Goal: Task Accomplishment & Management: Manage account settings

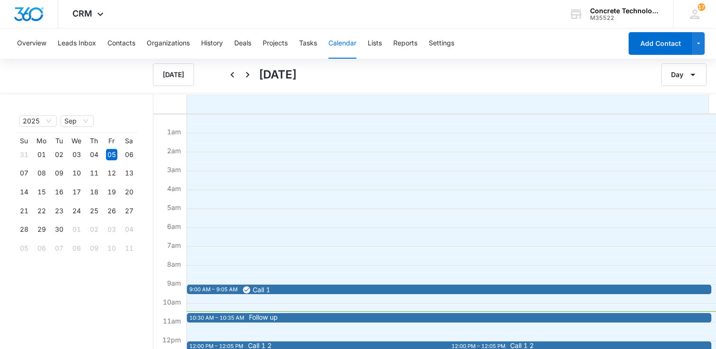
scroll to position [95, 0]
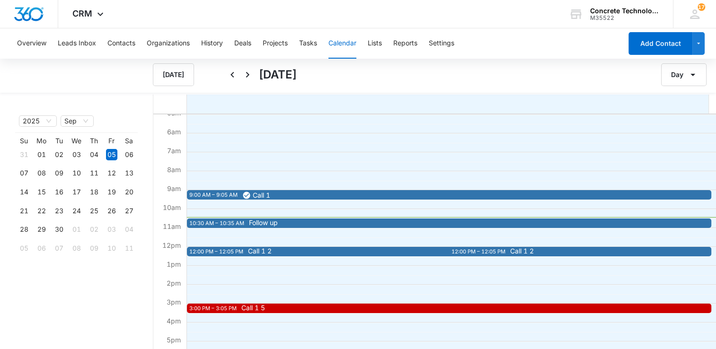
click at [289, 224] on span "Follow up" at bounding box center [507, 222] width 517 height 7
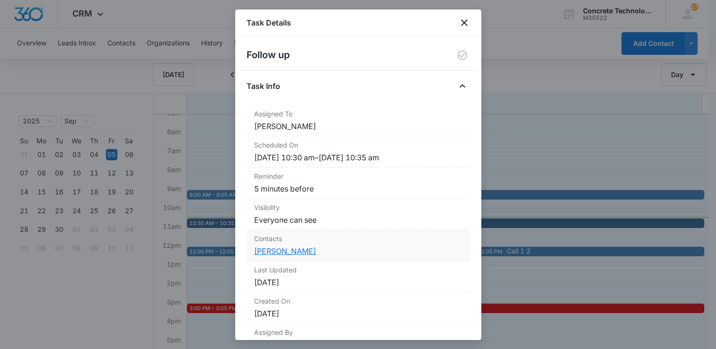
click at [286, 250] on link "[PERSON_NAME]" at bounding box center [285, 250] width 62 height 9
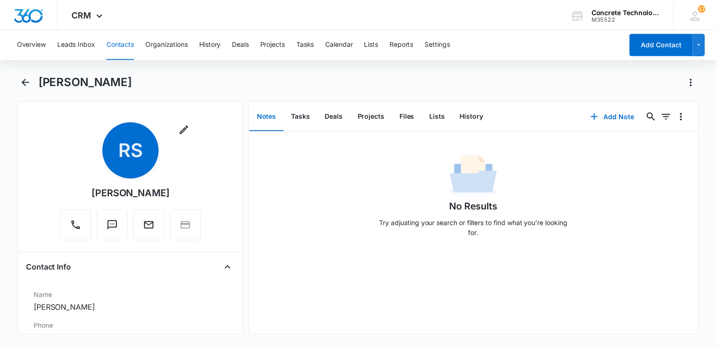
scroll to position [95, 0]
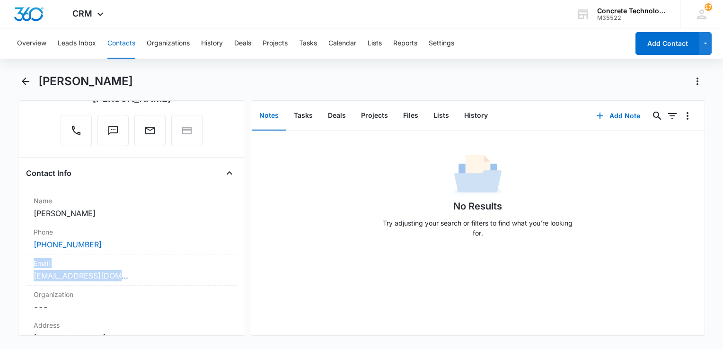
drag, startPoint x: 134, startPoint y: 278, endPoint x: -2, endPoint y: 264, distance: 136.9
click at [0, 264] on html "CRM Apps Reputation Websites Forms CRM Email Social Content Ads Intelligence Fi…" at bounding box center [361, 174] width 723 height 349
click at [164, 275] on div "[EMAIL_ADDRESS][DOMAIN_NAME]" at bounding box center [132, 275] width 196 height 11
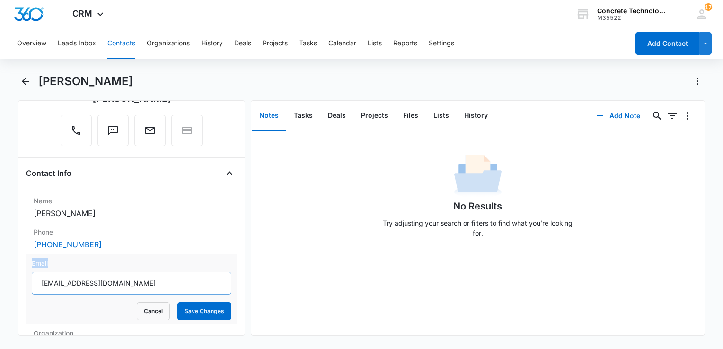
copy label "Email"
click at [651, 265] on div "No Results Try adjusting your search or filters to find what you’re looking for." at bounding box center [477, 233] width 453 height 204
click at [713, 247] on main "[PERSON_NAME] Remove RS [PERSON_NAME] Contact Info Name Cancel Save Changes [PE…" at bounding box center [361, 210] width 723 height 273
drag, startPoint x: 551, startPoint y: 273, endPoint x: 534, endPoint y: 292, distance: 25.2
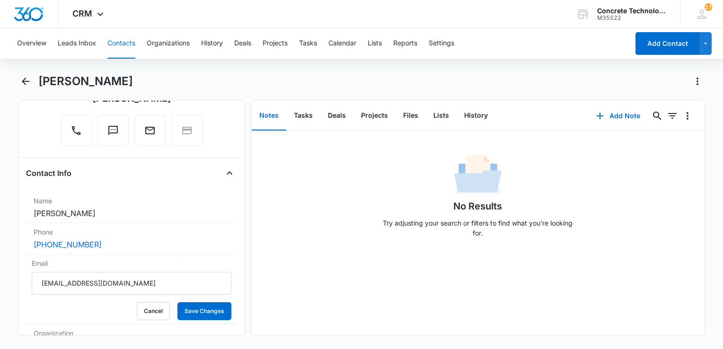
click at [542, 285] on div "No Results Try adjusting your search or filters to find what you’re looking for." at bounding box center [477, 233] width 453 height 204
click at [192, 304] on button "Save Changes" at bounding box center [204, 311] width 54 height 18
click at [474, 115] on button "History" at bounding box center [475, 115] width 39 height 29
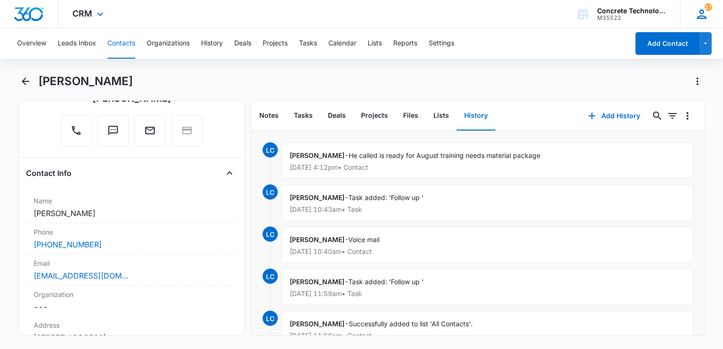
click at [706, 12] on icon at bounding box center [701, 14] width 14 height 14
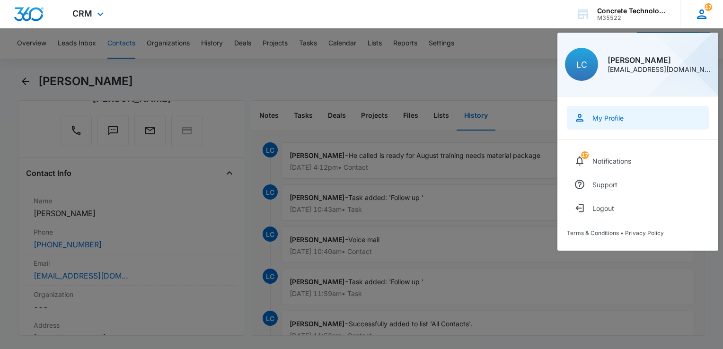
click at [643, 123] on link "My Profile" at bounding box center [638, 118] width 142 height 24
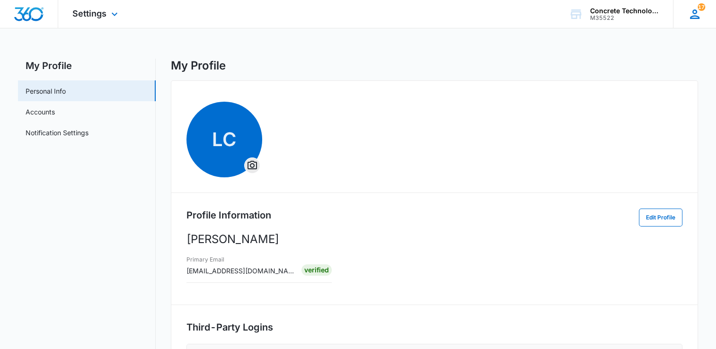
click at [691, 7] on icon at bounding box center [694, 14] width 14 height 14
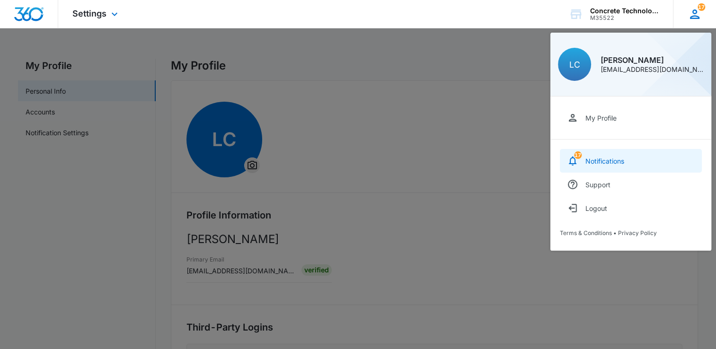
click at [600, 159] on div "Notifications" at bounding box center [604, 161] width 39 height 8
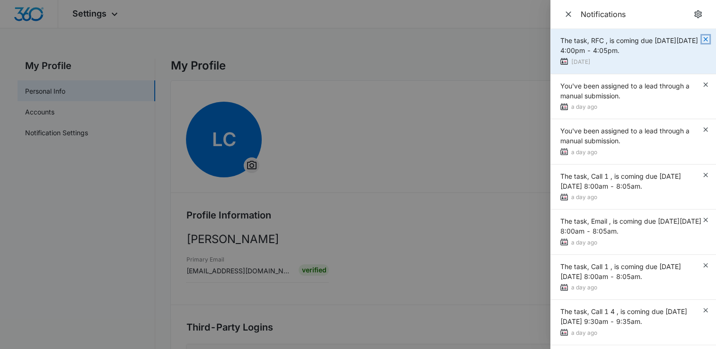
click at [701, 38] on icon "button" at bounding box center [705, 39] width 8 height 8
click at [700, 38] on div "The task, RFC , is coming due [DATE][DATE] 4:00pm - 4:05pm. [DATE]" at bounding box center [633, 51] width 166 height 45
click at [701, 38] on icon "button" at bounding box center [705, 39] width 8 height 8
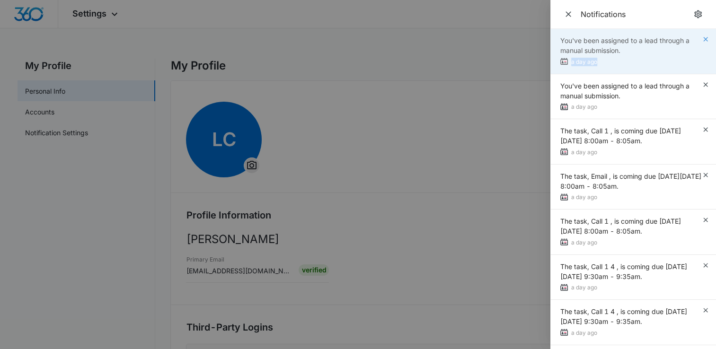
click at [700, 38] on div "You've been assigned to a lead through a manual submission. a day ago" at bounding box center [633, 51] width 166 height 45
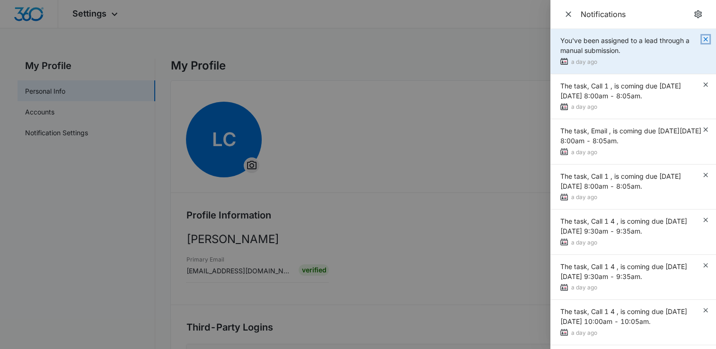
click at [701, 38] on icon "button" at bounding box center [705, 39] width 8 height 8
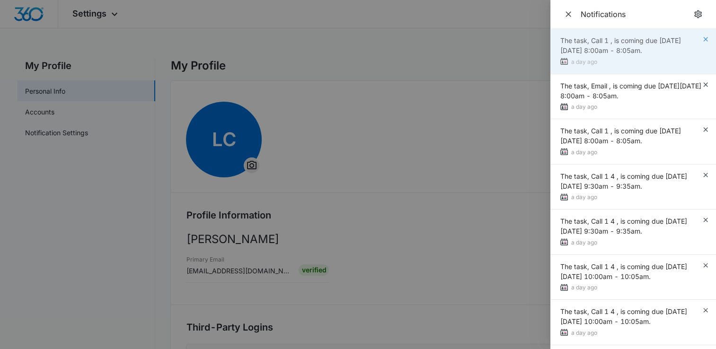
click at [699, 38] on div "The task, Call 1 , is coming due [DATE][DATE] 8:00am - 8:05am. a day ago" at bounding box center [633, 51] width 166 height 45
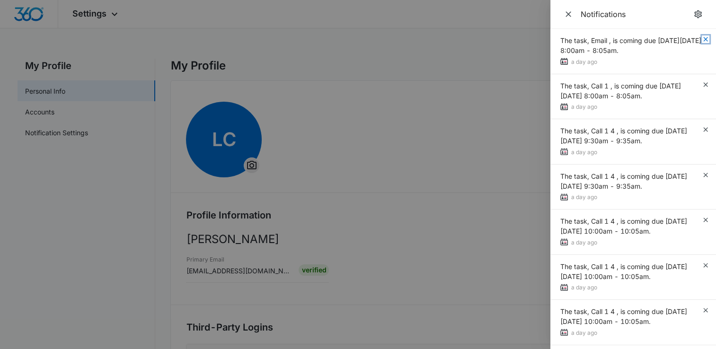
click at [701, 38] on icon "button" at bounding box center [705, 39] width 8 height 8
click at [699, 38] on div "The task, Email , is coming due [DATE][DATE] 8:00am - 8:05am. a day ago" at bounding box center [633, 51] width 166 height 45
click at [701, 38] on icon "button" at bounding box center [705, 39] width 8 height 8
click at [699, 38] on div "The task, Call 1 , is coming due [DATE][DATE] 8:00am - 8:05am. a day ago" at bounding box center [633, 51] width 166 height 45
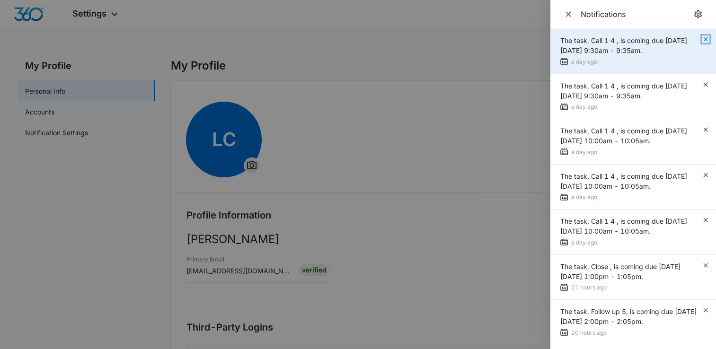
click at [701, 38] on icon "button" at bounding box center [705, 39] width 8 height 8
click at [699, 38] on div "The task, Call 1 4 , is coming due [DATE][DATE] 9:30am - 9:35am. a day ago" at bounding box center [633, 51] width 166 height 45
click at [701, 38] on icon "button" at bounding box center [705, 39] width 8 height 8
click at [699, 38] on div "The task, Call 1 4 , is coming due [DATE][DATE] 9:30am - 9:35am. a day ago" at bounding box center [633, 51] width 166 height 45
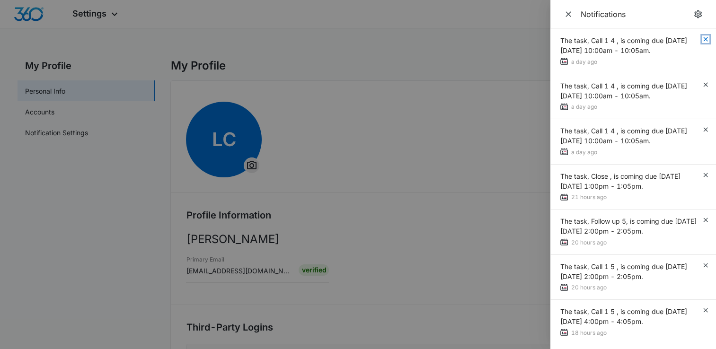
click at [701, 38] on icon "button" at bounding box center [705, 39] width 8 height 8
click at [687, 38] on span "The task, Call 1 4 , is coming due [DATE][DATE] 10:00am - 10:05am." at bounding box center [623, 45] width 127 height 18
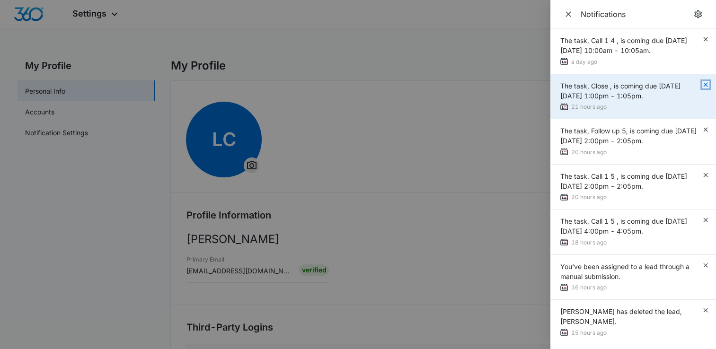
click at [705, 85] on icon "button" at bounding box center [705, 85] width 8 height 8
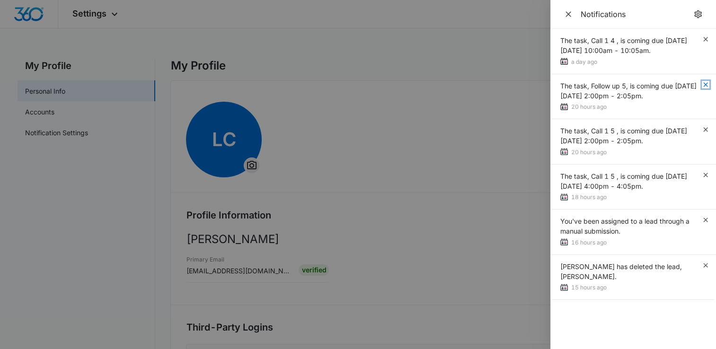
click at [705, 85] on icon "button" at bounding box center [705, 85] width 8 height 8
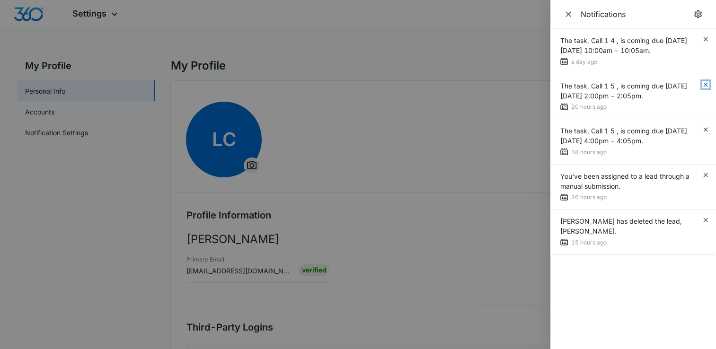
click at [705, 85] on icon "button" at bounding box center [705, 85] width 8 height 8
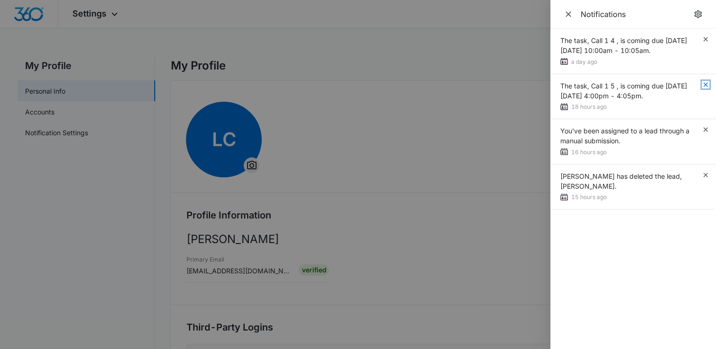
click at [705, 85] on icon "button" at bounding box center [705, 85] width 8 height 8
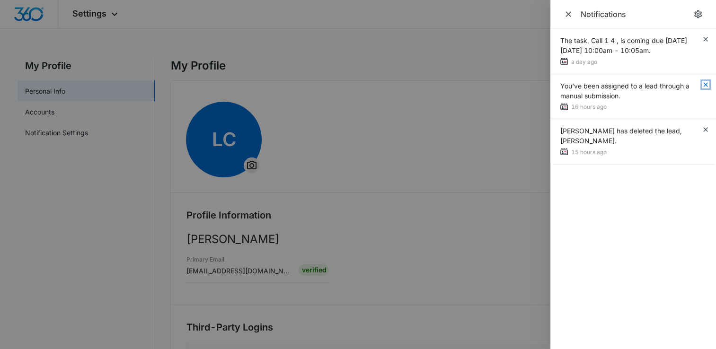
click at [705, 85] on icon "button" at bounding box center [705, 85] width 8 height 8
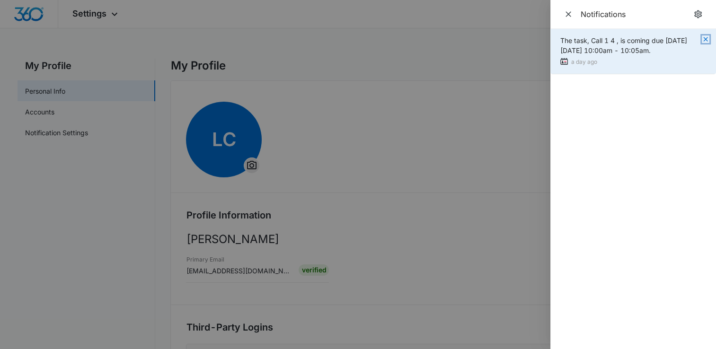
click at [704, 39] on icon "button" at bounding box center [705, 39] width 4 height 4
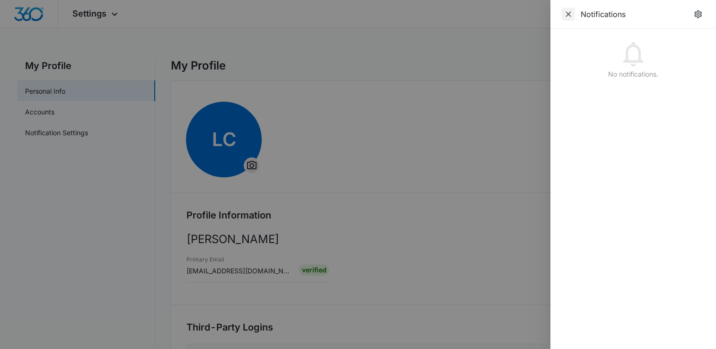
click at [567, 13] on icon "Close" at bounding box center [568, 14] width 6 height 6
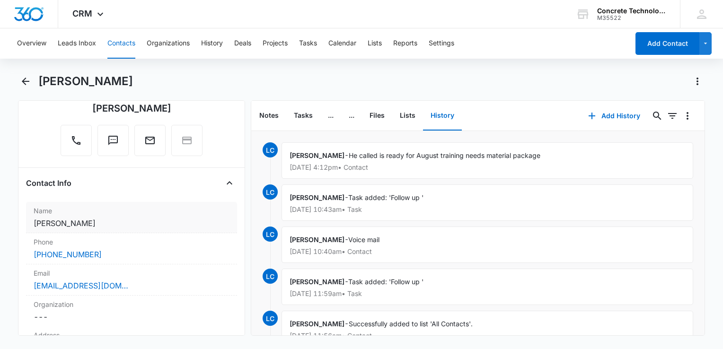
scroll to position [95, 0]
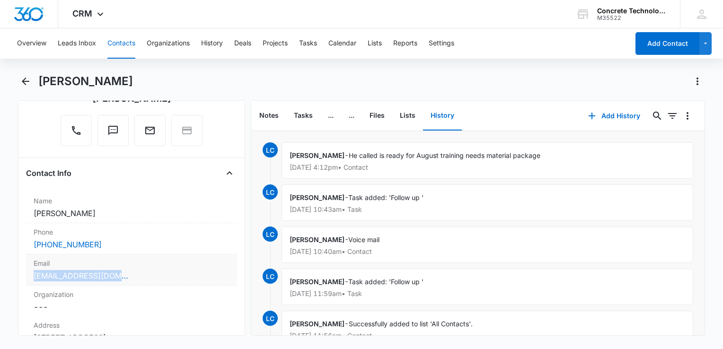
drag, startPoint x: 140, startPoint y: 272, endPoint x: 26, endPoint y: 274, distance: 114.0
click at [26, 274] on div "Email Cancel Save Changes [EMAIL_ADDRESS][DOMAIN_NAME]" at bounding box center [131, 269] width 211 height 31
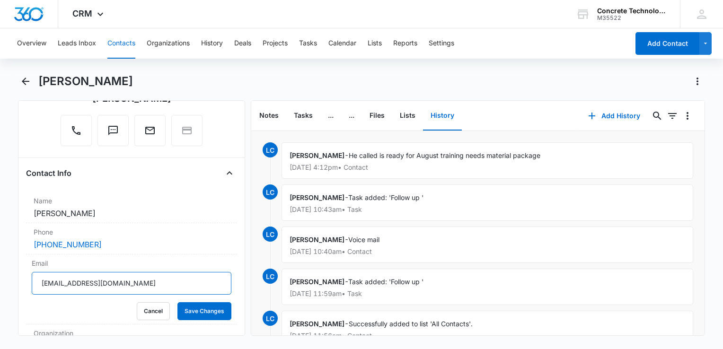
drag, startPoint x: 137, startPoint y: 275, endPoint x: -2, endPoint y: 289, distance: 139.3
click at [0, 289] on html "CRM Apps Reputation Websites Forms CRM Email Social Content Ads Intelligence Fi…" at bounding box center [361, 174] width 723 height 349
drag, startPoint x: 1, startPoint y: 283, endPoint x: 200, endPoint y: 286, distance: 198.7
click at [200, 286] on input "[EMAIL_ADDRESS][DOMAIN_NAME]" at bounding box center [132, 283] width 200 height 23
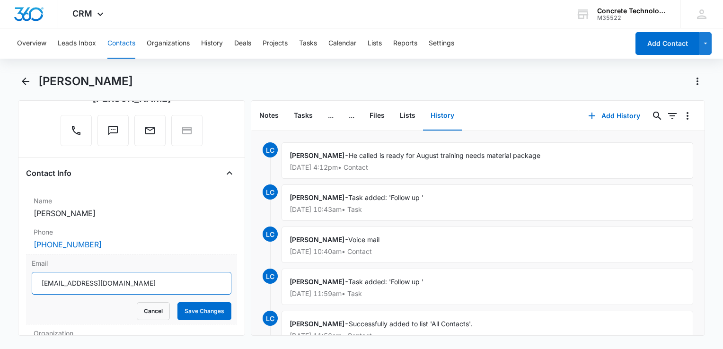
drag, startPoint x: 201, startPoint y: 285, endPoint x: 94, endPoint y: 296, distance: 106.9
click at [9, 311] on main "[PERSON_NAME] Remove RS [PERSON_NAME] Contact Info Name Cancel Save Changes [PE…" at bounding box center [361, 210] width 723 height 273
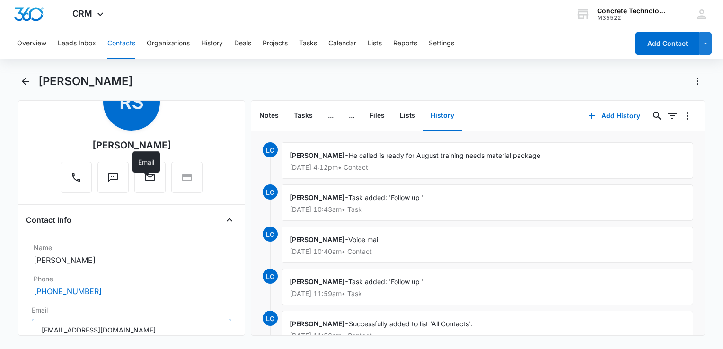
scroll to position [0, 0]
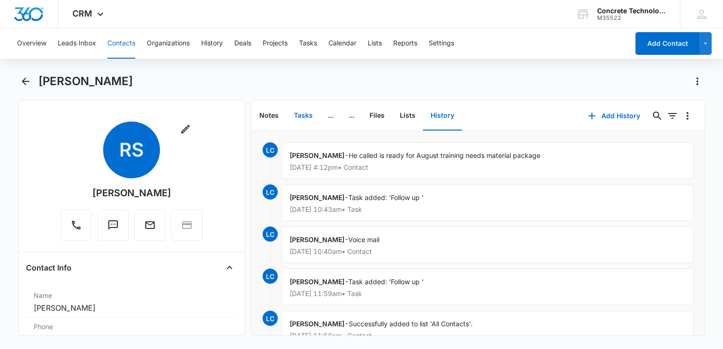
click at [304, 119] on button "Tasks" at bounding box center [303, 115] width 34 height 29
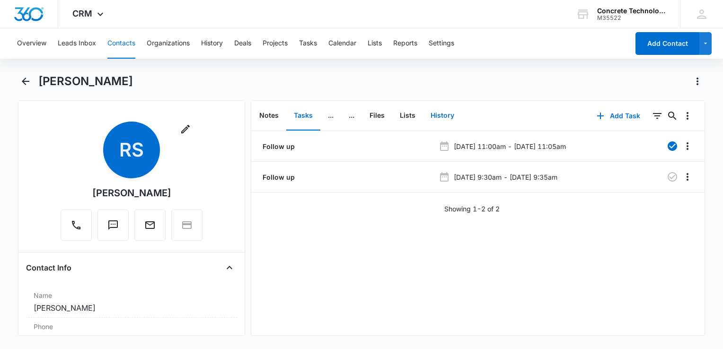
click at [443, 114] on button "History" at bounding box center [442, 115] width 39 height 29
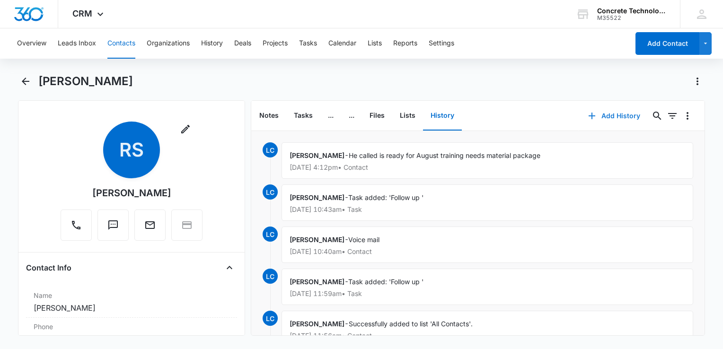
click at [595, 114] on button "Add History" at bounding box center [613, 116] width 71 height 23
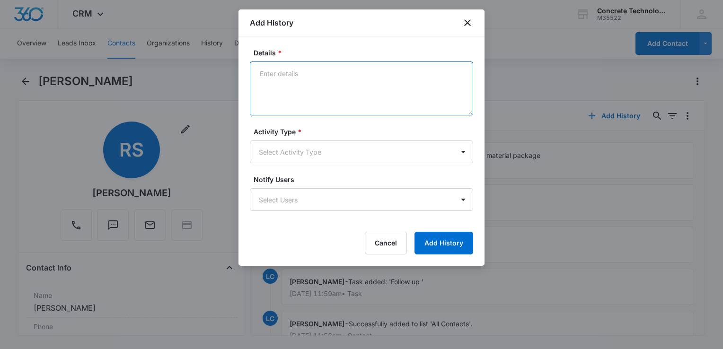
click at [355, 90] on textarea "Details *" at bounding box center [361, 88] width 223 height 54
type textarea "Proforma"
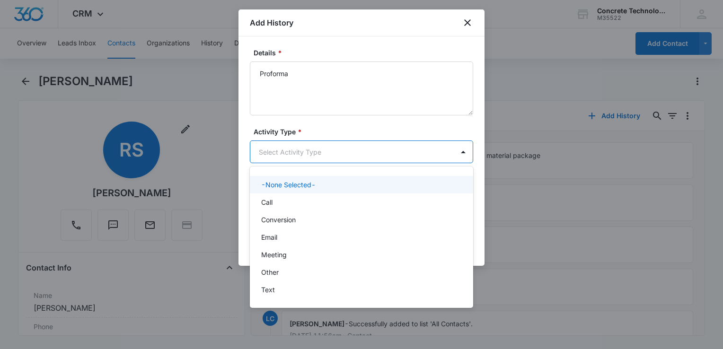
click at [352, 149] on body "CRM Apps Reputation Websites Forms CRM Email Social Content Ads Intelligence Fi…" at bounding box center [361, 174] width 723 height 349
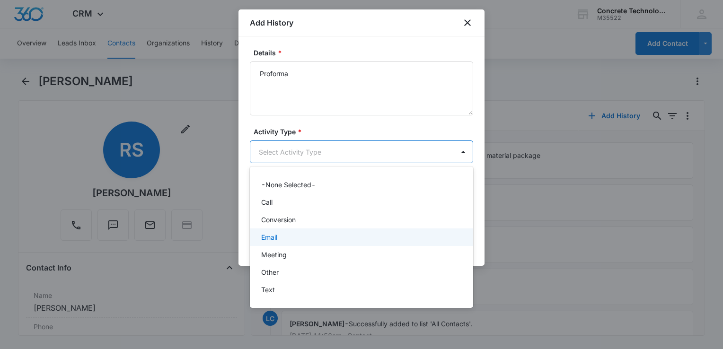
click at [308, 231] on div "Email" at bounding box center [361, 237] width 223 height 18
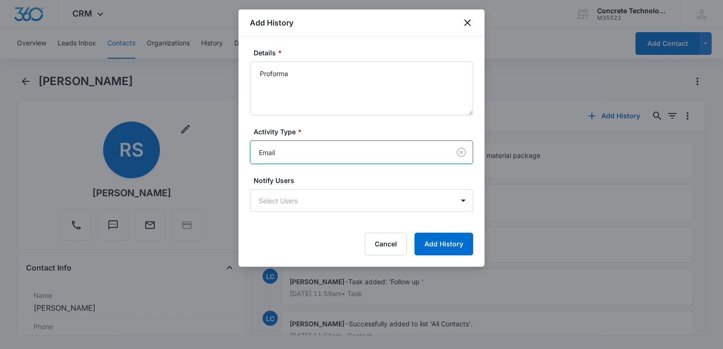
click at [309, 215] on form "Details * Proforma Activity Type * option Email, selected. Email Notify Users S…" at bounding box center [361, 152] width 223 height 208
click at [313, 204] on body "CRM Apps Reputation Websites Forms CRM Email Social Content Ads Intelligence Fi…" at bounding box center [361, 174] width 723 height 349
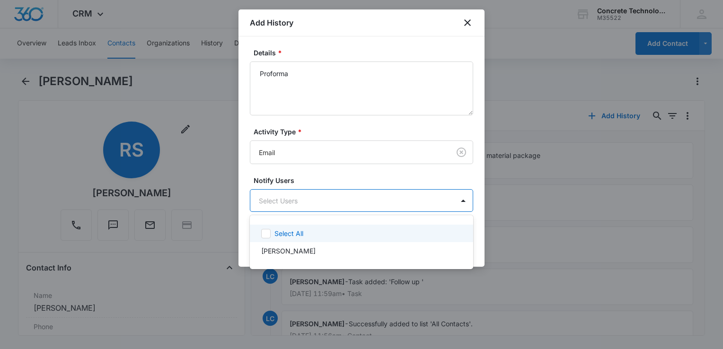
click at [301, 229] on p "Select All" at bounding box center [288, 233] width 29 height 10
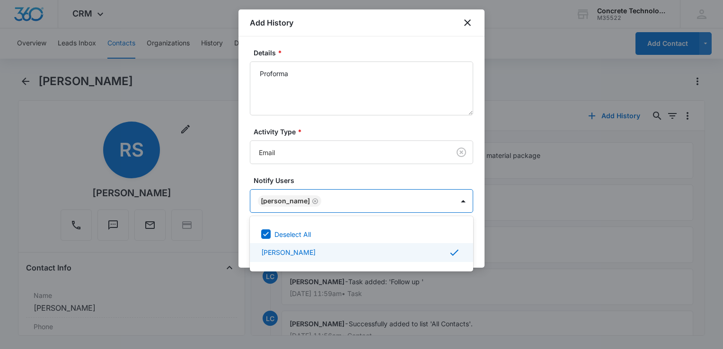
click at [481, 254] on div at bounding box center [361, 174] width 723 height 349
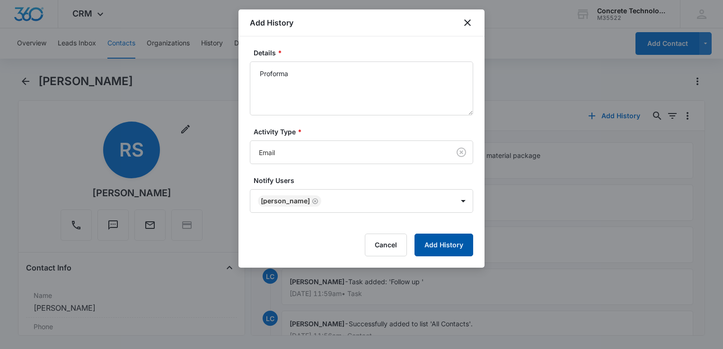
click at [458, 247] on button "Add History" at bounding box center [443, 245] width 59 height 23
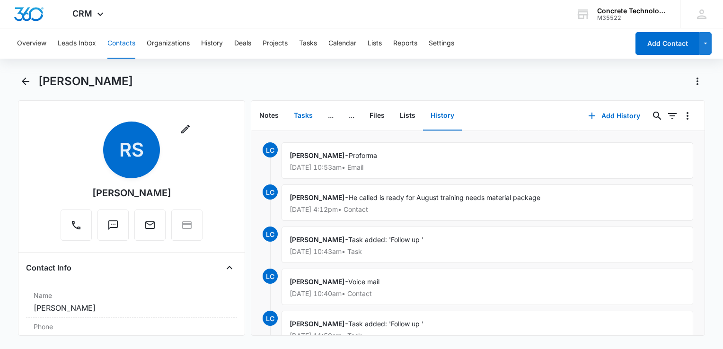
click at [299, 114] on button "Tasks" at bounding box center [303, 115] width 34 height 29
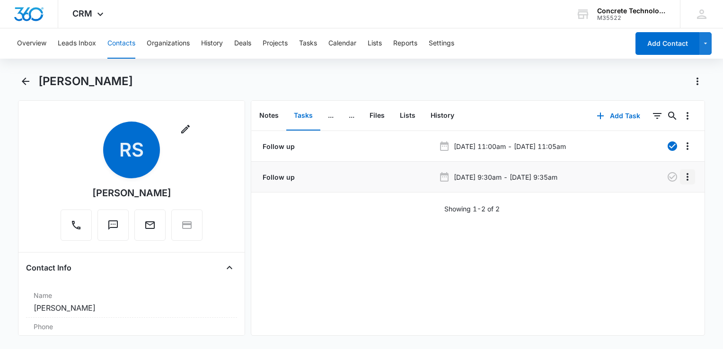
click at [683, 175] on icon "Overflow Menu" at bounding box center [687, 176] width 11 height 11
click at [639, 199] on button "Edit" at bounding box center [660, 203] width 54 height 14
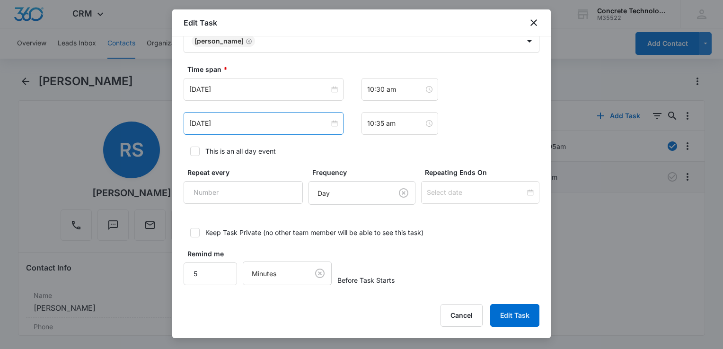
scroll to position [528, 0]
click at [399, 89] on input "10:30 am" at bounding box center [395, 89] width 57 height 10
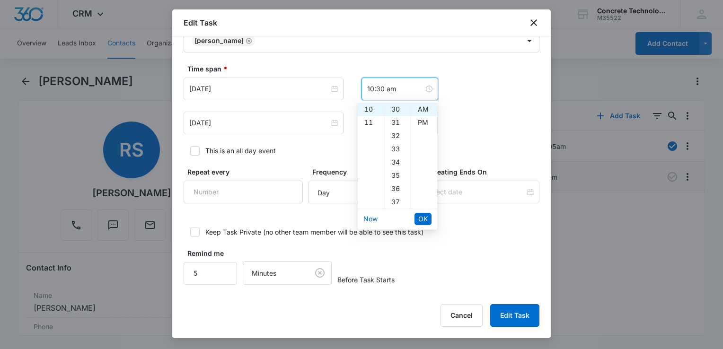
scroll to position [0, 0]
click at [365, 136] on div "02" at bounding box center [371, 135] width 26 height 13
click at [420, 119] on div "PM" at bounding box center [424, 122] width 26 height 13
type input "2:30 pm"
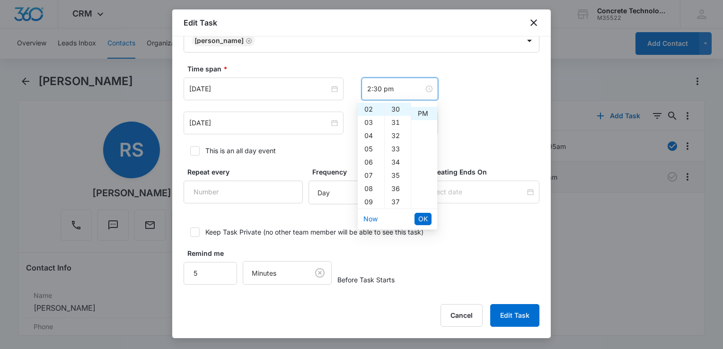
scroll to position [13, 0]
click at [427, 220] on span "OK" at bounding box center [422, 219] width 9 height 10
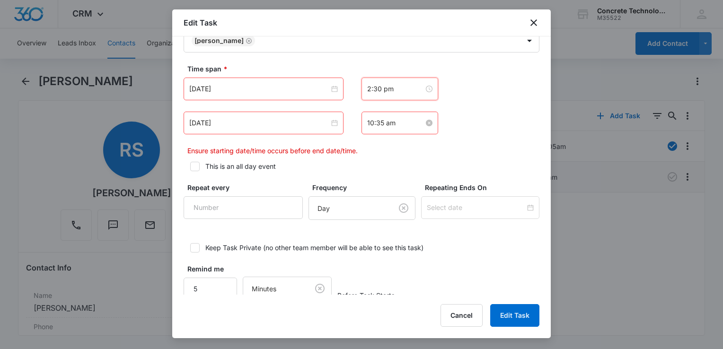
click at [383, 126] on input "10:35 am" at bounding box center [395, 123] width 57 height 10
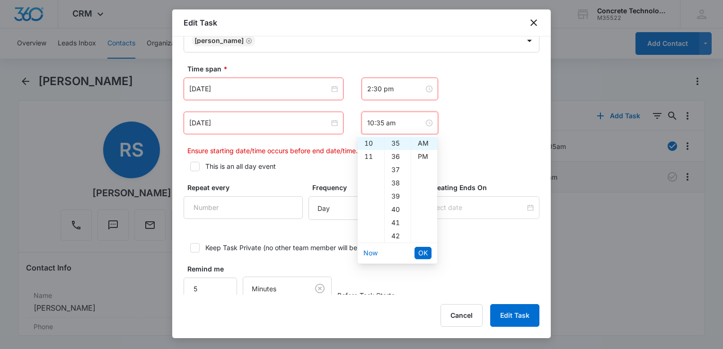
scroll to position [0, 0]
click at [368, 167] on div "02" at bounding box center [371, 169] width 26 height 13
click at [420, 162] on div "PM" at bounding box center [424, 156] width 26 height 13
type input "2:35 pm"
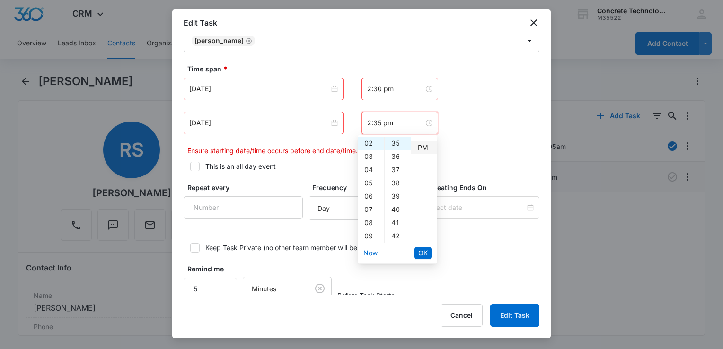
scroll to position [13, 0]
click at [416, 248] on button "OK" at bounding box center [422, 253] width 17 height 12
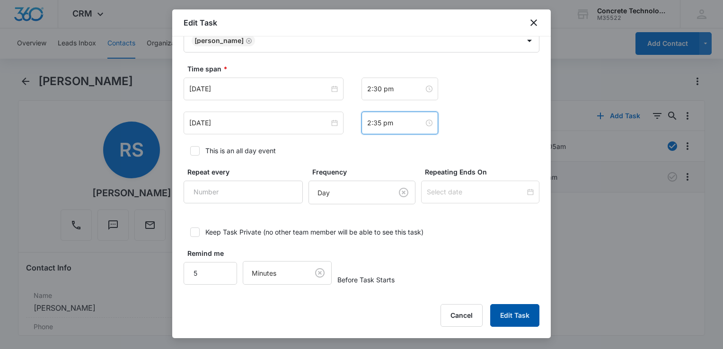
click at [510, 315] on button "Edit Task" at bounding box center [514, 315] width 49 height 23
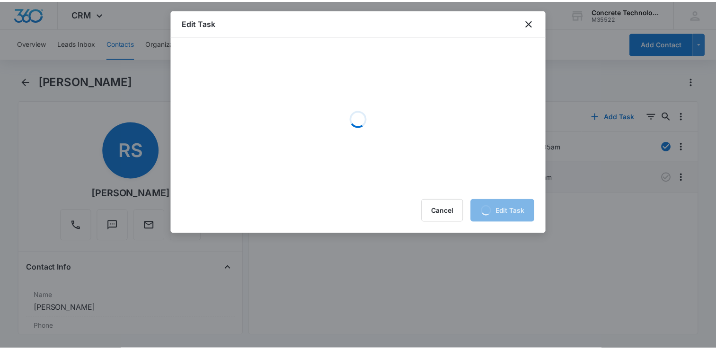
scroll to position [0, 0]
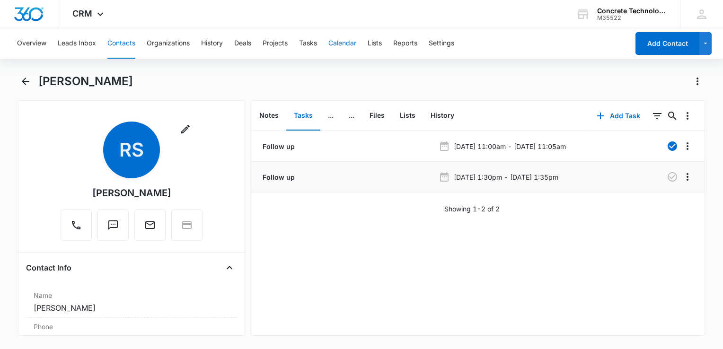
click at [343, 42] on button "Calendar" at bounding box center [342, 43] width 28 height 30
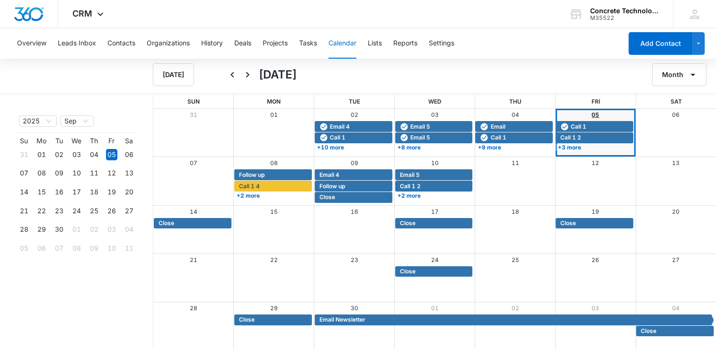
click at [592, 114] on link "05" at bounding box center [595, 114] width 8 height 7
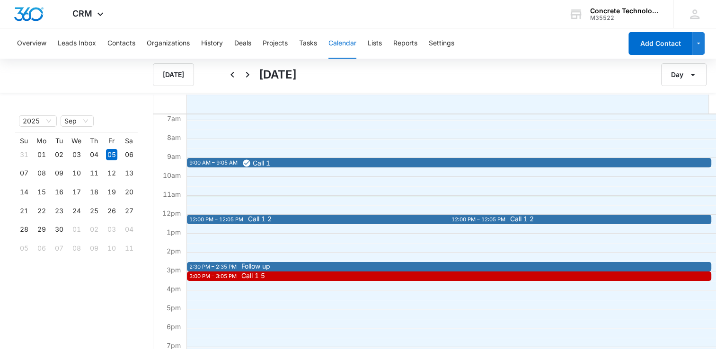
scroll to position [142, 0]
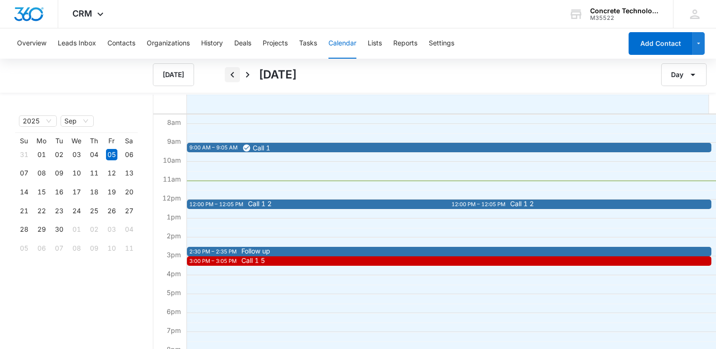
click at [234, 75] on icon "Back" at bounding box center [232, 74] width 11 height 11
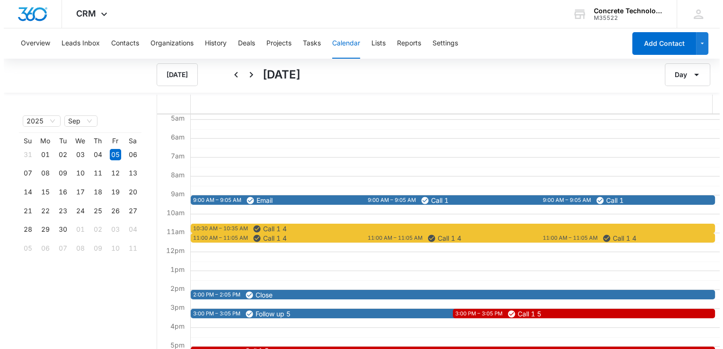
scroll to position [189, 0]
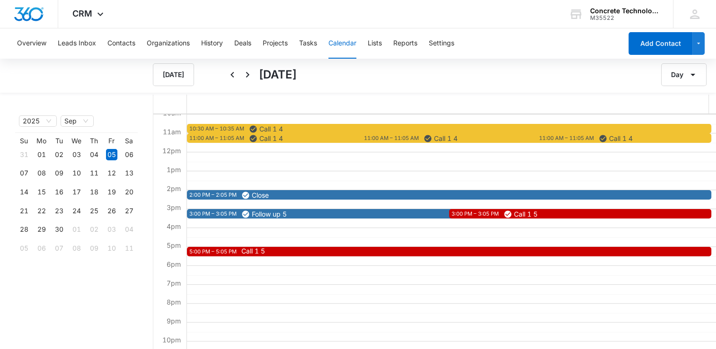
click at [378, 247] on div "5:00 PM – 5:05 PM Call 1 5" at bounding box center [449, 251] width 524 height 9
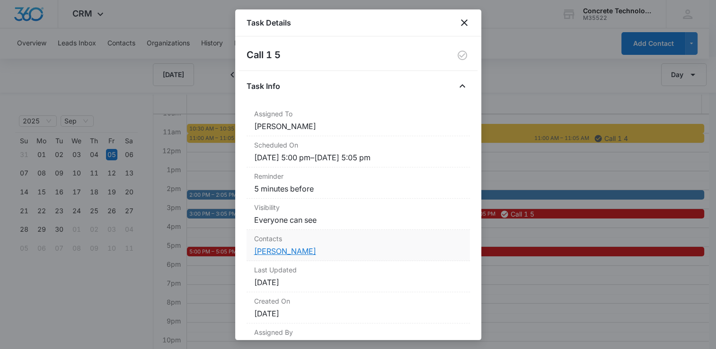
click at [275, 253] on link "[PERSON_NAME]" at bounding box center [285, 250] width 62 height 9
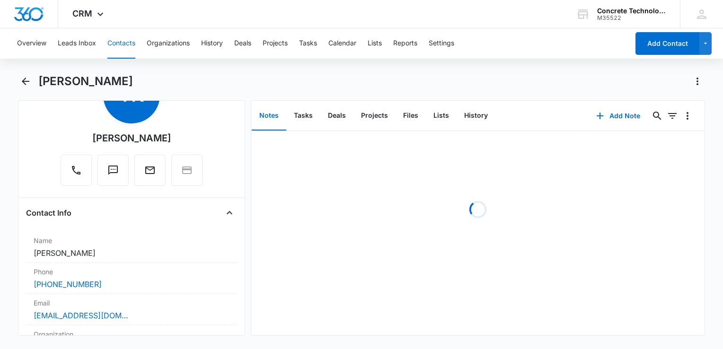
scroll to position [142, 0]
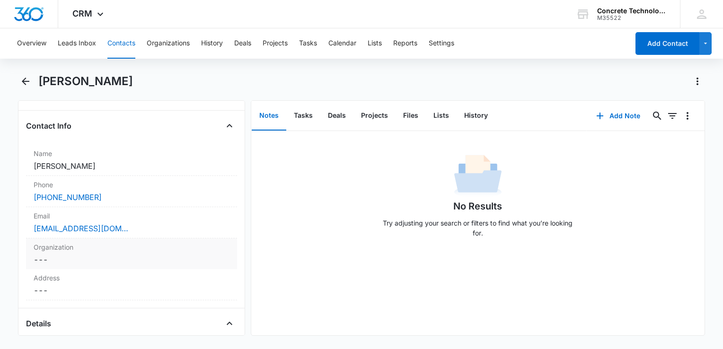
click at [123, 238] on div "Organization Cancel Save Changes ---" at bounding box center [131, 253] width 211 height 31
click at [131, 230] on div "[EMAIL_ADDRESS][DOMAIN_NAME]" at bounding box center [132, 228] width 196 height 11
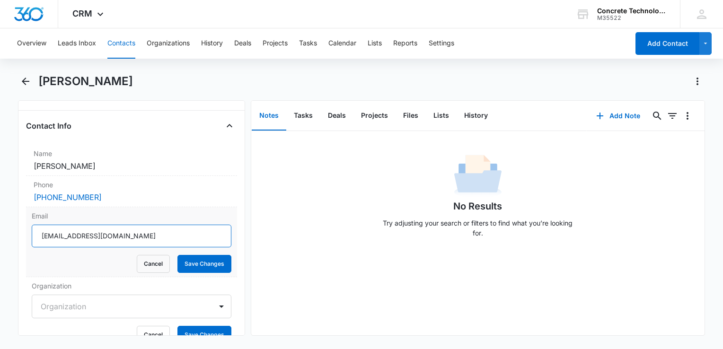
drag, startPoint x: 131, startPoint y: 230, endPoint x: 0, endPoint y: 217, distance: 131.2
click at [0, 217] on html "CRM Apps Reputation Websites Forms CRM Email Social Content Ads Intelligence Fi…" at bounding box center [361, 174] width 723 height 349
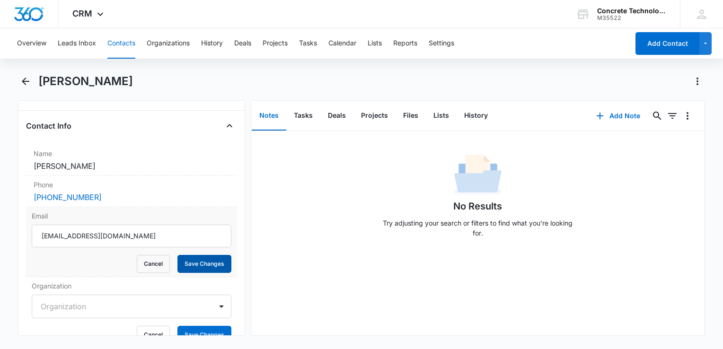
click at [187, 271] on button "Save Changes" at bounding box center [204, 264] width 54 height 18
click at [307, 114] on button "Tasks" at bounding box center [303, 115] width 34 height 29
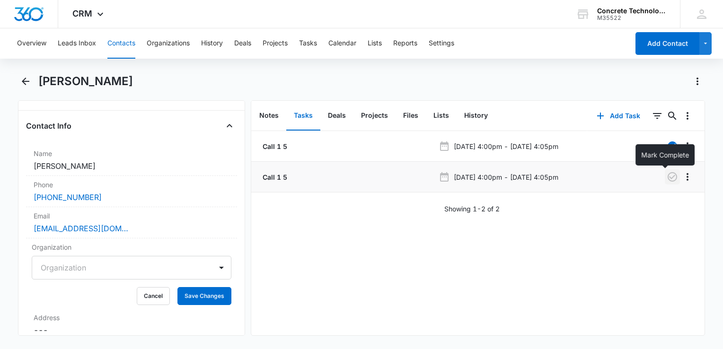
click at [665, 183] on button "button" at bounding box center [672, 176] width 15 height 15
click at [480, 114] on button "History" at bounding box center [475, 115] width 39 height 29
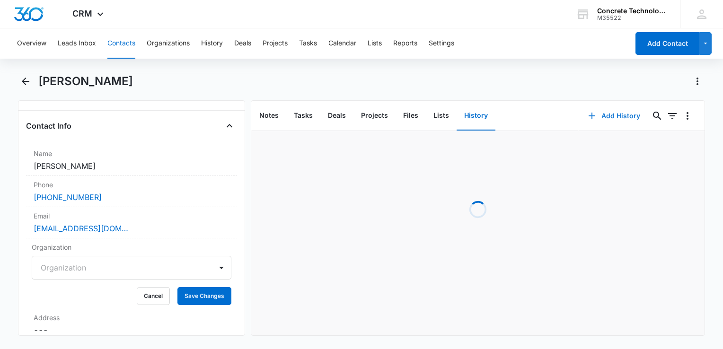
click at [589, 117] on icon "button" at bounding box center [591, 115] width 11 height 11
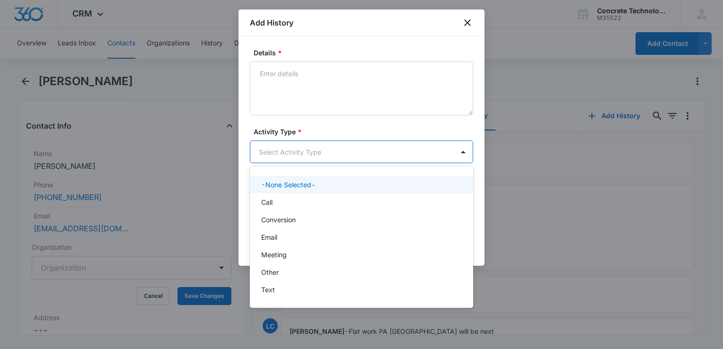
click at [362, 142] on body "CRM Apps Reputation Websites Forms CRM Email Social Content Ads Intelligence Fi…" at bounding box center [361, 174] width 723 height 349
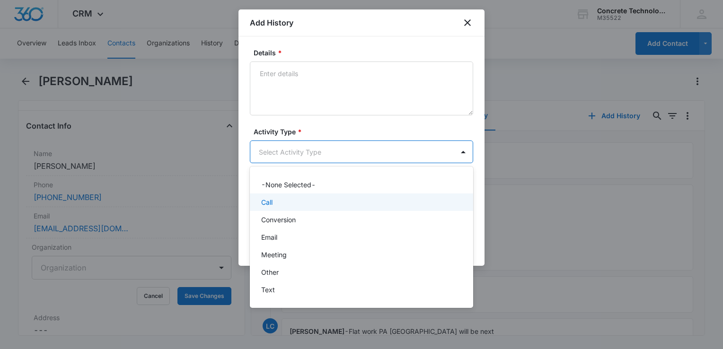
click at [299, 196] on div "Call" at bounding box center [361, 202] width 223 height 18
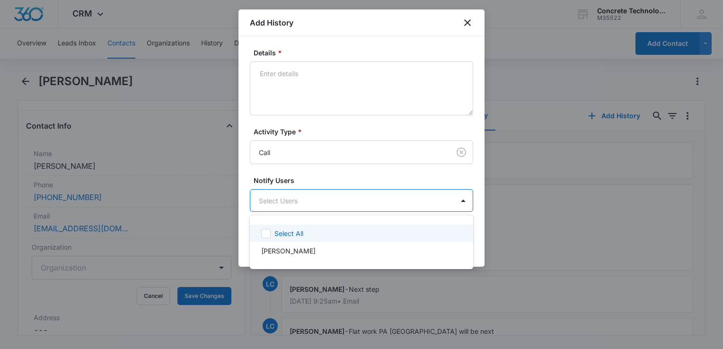
click at [299, 196] on body "CRM Apps Reputation Websites Forms CRM Email Social Content Ads Intelligence Fi…" at bounding box center [361, 174] width 723 height 349
click at [289, 237] on p "Select All" at bounding box center [288, 233] width 29 height 10
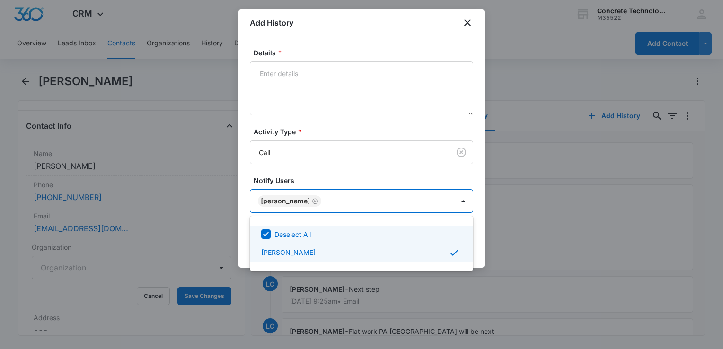
click at [352, 90] on div at bounding box center [361, 174] width 723 height 349
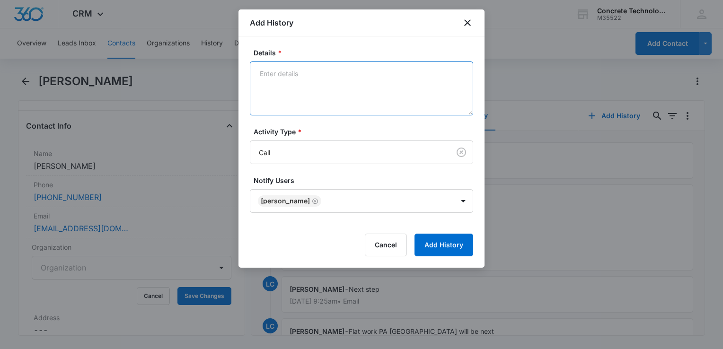
click at [326, 75] on textarea "Details *" at bounding box center [361, 88] width 223 height 54
type textarea "Voice mail"
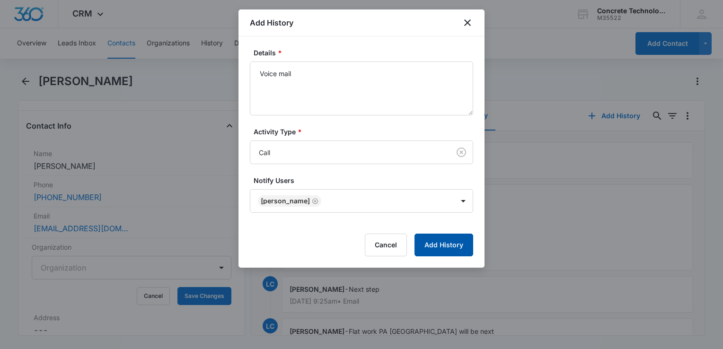
click at [446, 245] on button "Add History" at bounding box center [443, 245] width 59 height 23
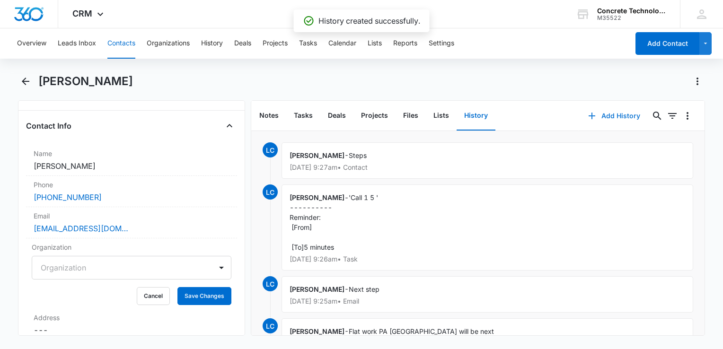
click at [596, 118] on button "Add History" at bounding box center [613, 116] width 71 height 23
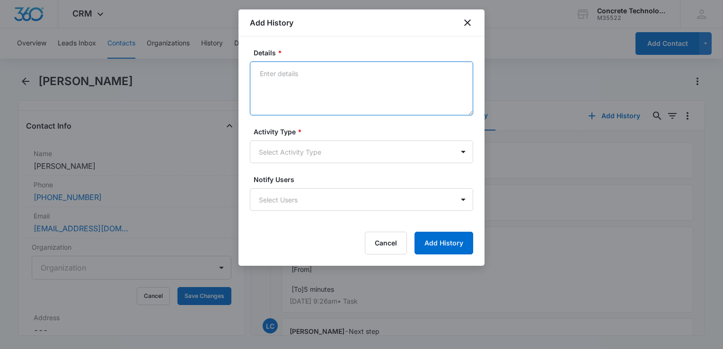
click at [319, 81] on textarea "Details *" at bounding box center [361, 88] width 223 height 54
type textarea "Final"
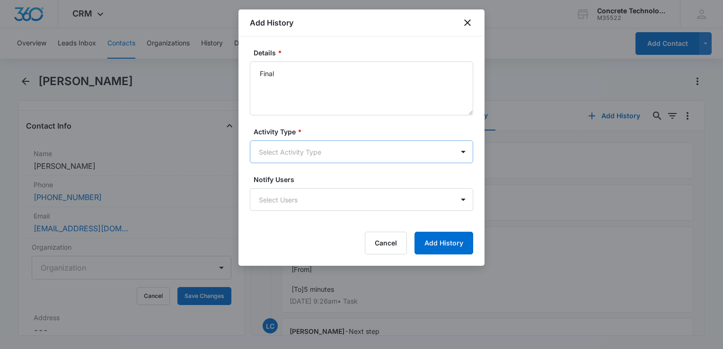
click at [272, 159] on body "CRM Apps Reputation Websites Forms CRM Email Social Content Ads Intelligence Fi…" at bounding box center [361, 174] width 723 height 349
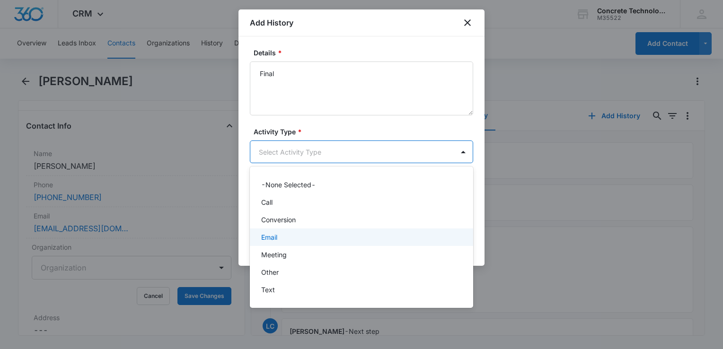
click at [289, 238] on div "Email" at bounding box center [360, 237] width 199 height 10
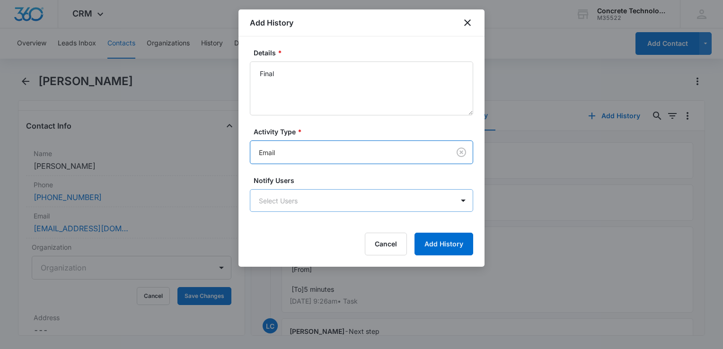
click at [299, 195] on body "CRM Apps Reputation Websites Forms CRM Email Social Content Ads Intelligence Fi…" at bounding box center [361, 174] width 723 height 349
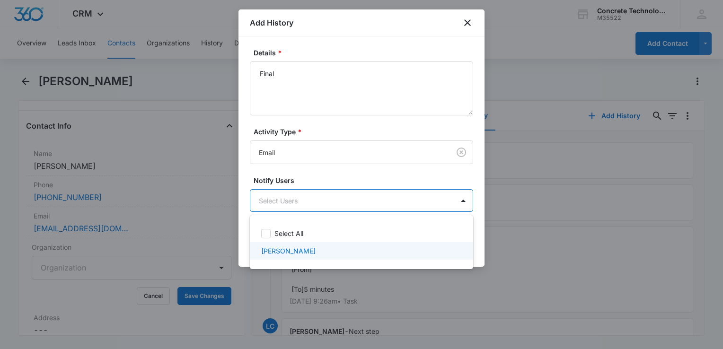
click at [308, 256] on div "[PERSON_NAME]" at bounding box center [361, 251] width 223 height 18
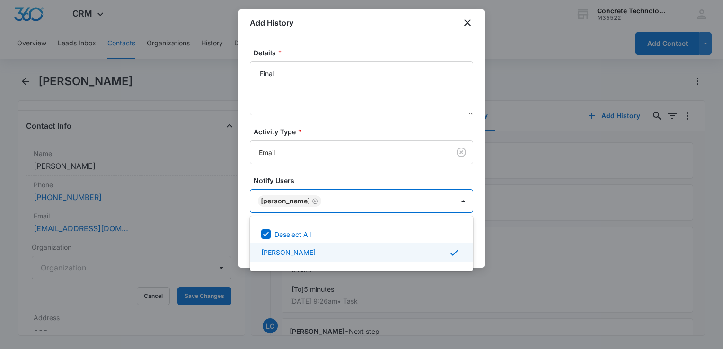
click at [479, 248] on div at bounding box center [361, 174] width 723 height 349
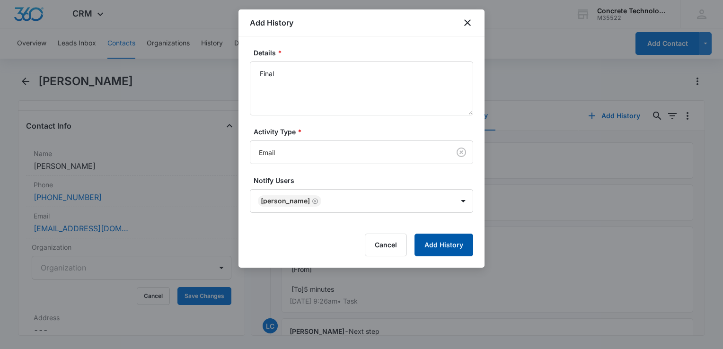
click at [456, 251] on button "Add History" at bounding box center [443, 245] width 59 height 23
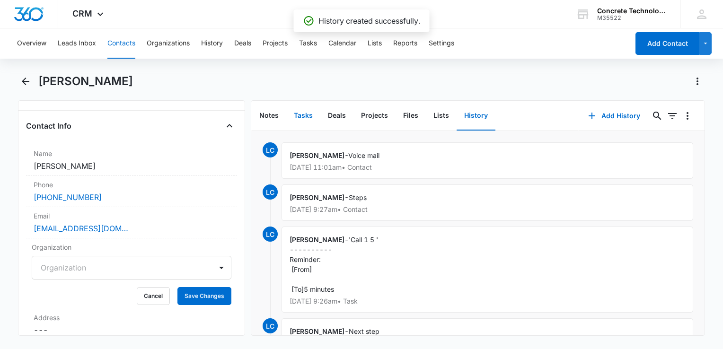
click at [301, 111] on button "Tasks" at bounding box center [303, 115] width 34 height 29
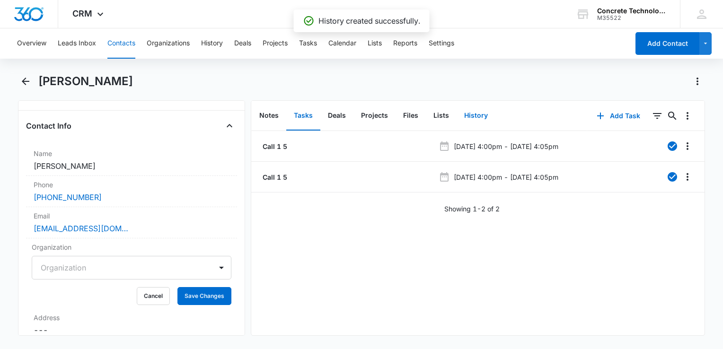
click at [469, 114] on button "History" at bounding box center [475, 115] width 39 height 29
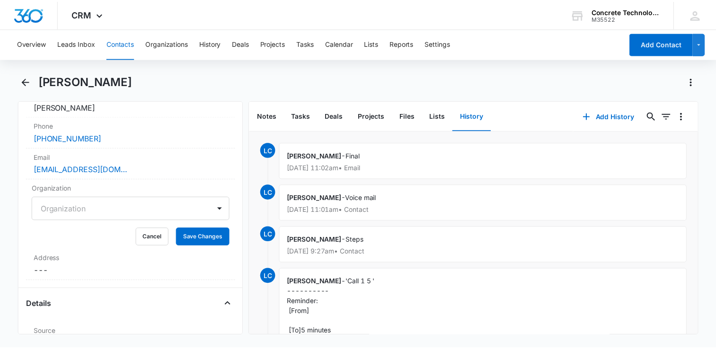
scroll to position [189, 0]
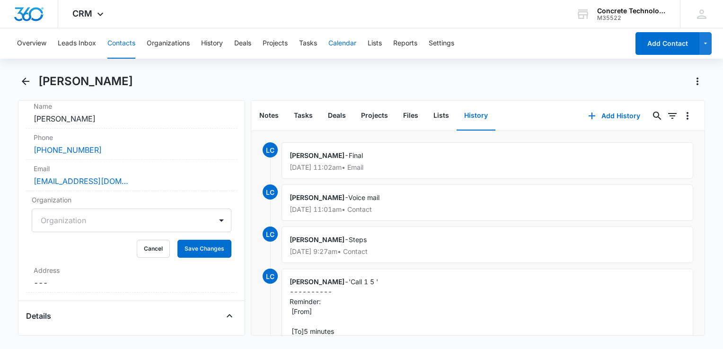
click at [333, 41] on button "Calendar" at bounding box center [342, 43] width 28 height 30
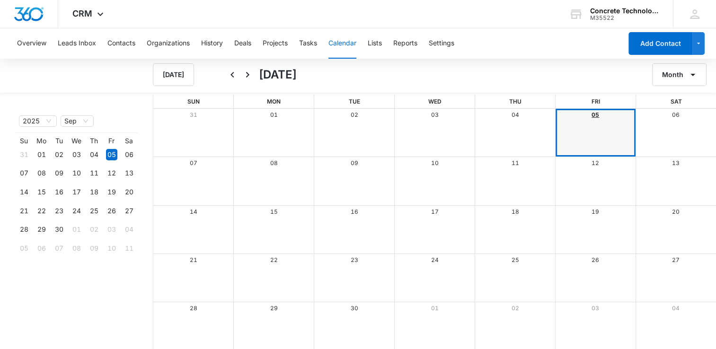
click at [591, 116] on link "05" at bounding box center [595, 114] width 8 height 7
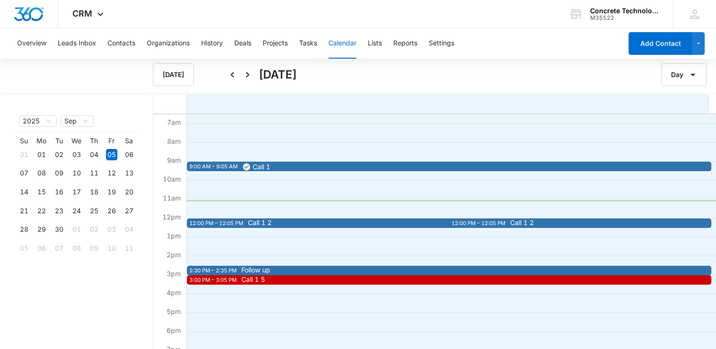
scroll to position [142, 0]
